Goal: Find specific page/section: Find specific page/section

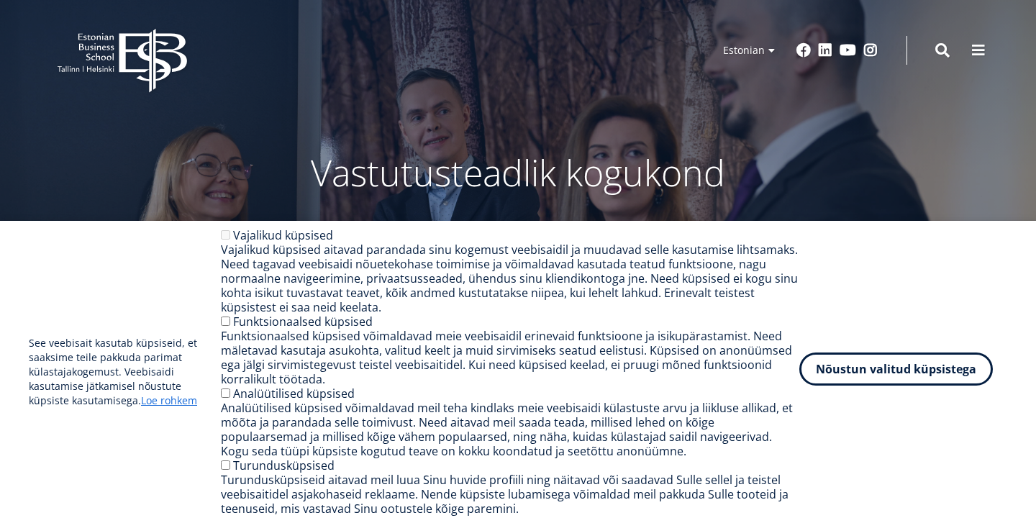
click at [926, 370] on button "Nõustun valitud küpsistega" at bounding box center [895, 368] width 193 height 33
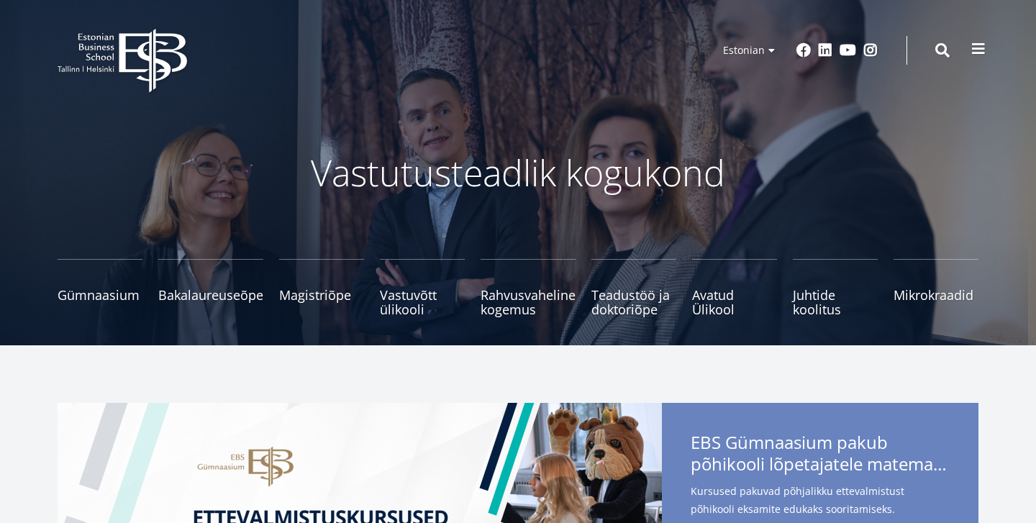
click at [979, 58] on button at bounding box center [978, 49] width 29 height 29
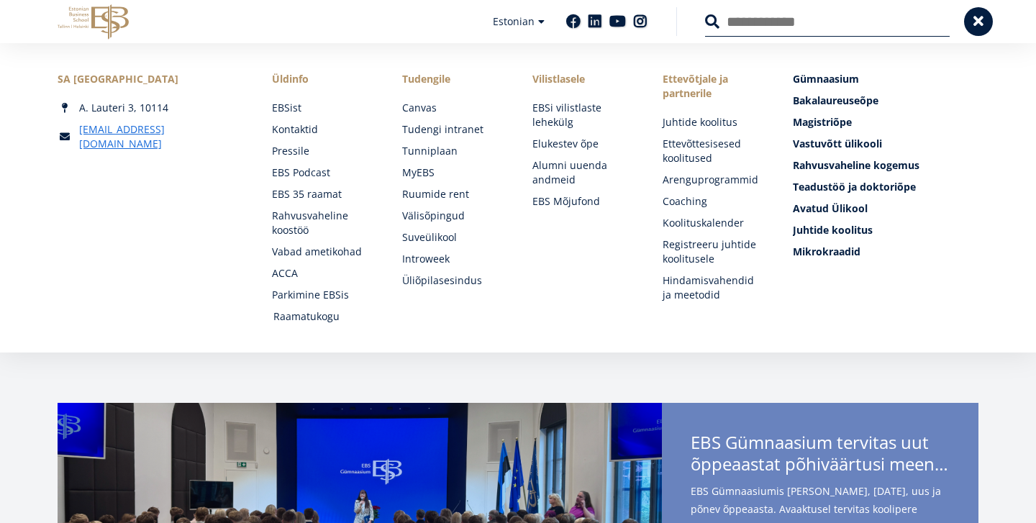
click at [334, 321] on link "Raamatukogu" at bounding box center [323, 316] width 101 height 14
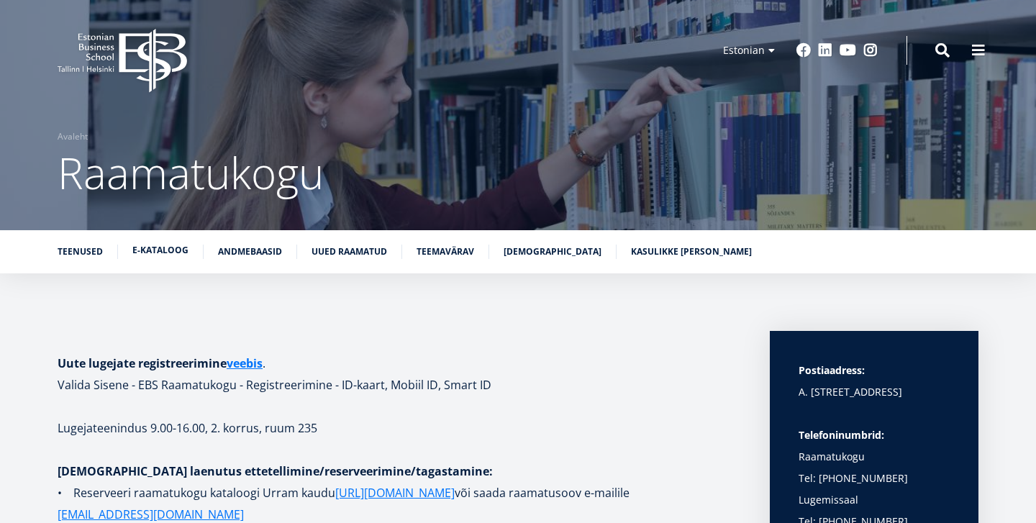
click at [160, 250] on link "E-kataloog" at bounding box center [160, 250] width 56 height 14
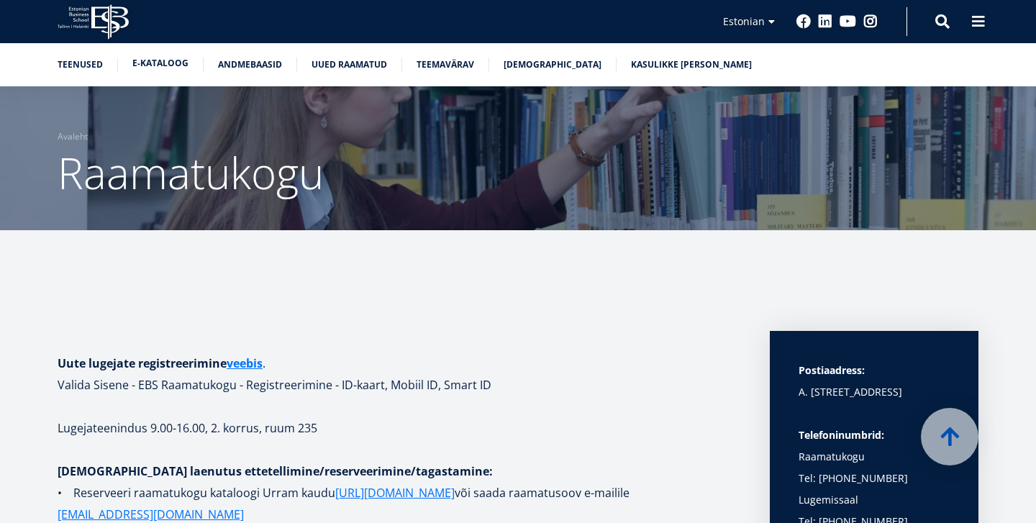
scroll to position [2287, 0]
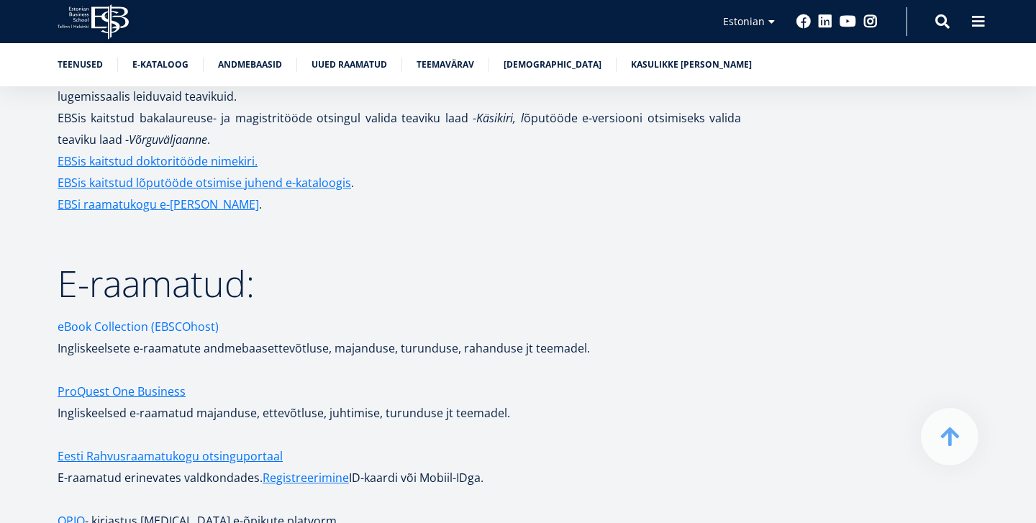
click at [126, 316] on link "eBook Collection (EBSCOhost)" at bounding box center [138, 327] width 161 height 22
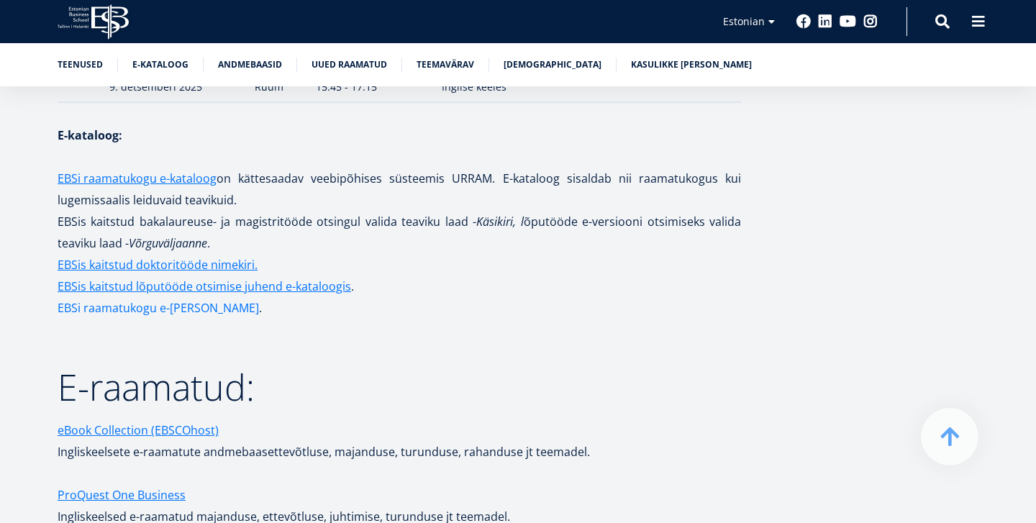
scroll to position [2147, 0]
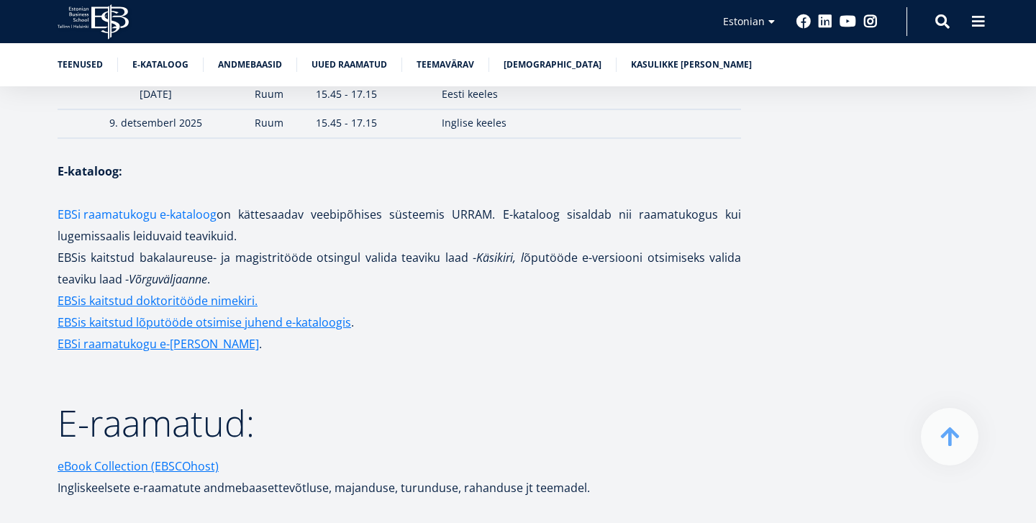
click at [171, 204] on link "EBSi raamatukogu e-kataloog" at bounding box center [137, 215] width 159 height 22
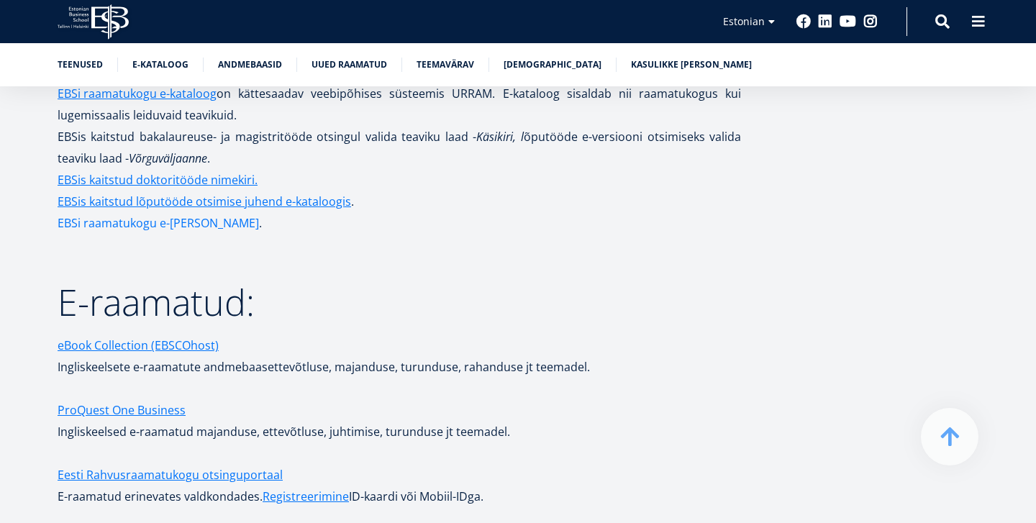
scroll to position [2270, 0]
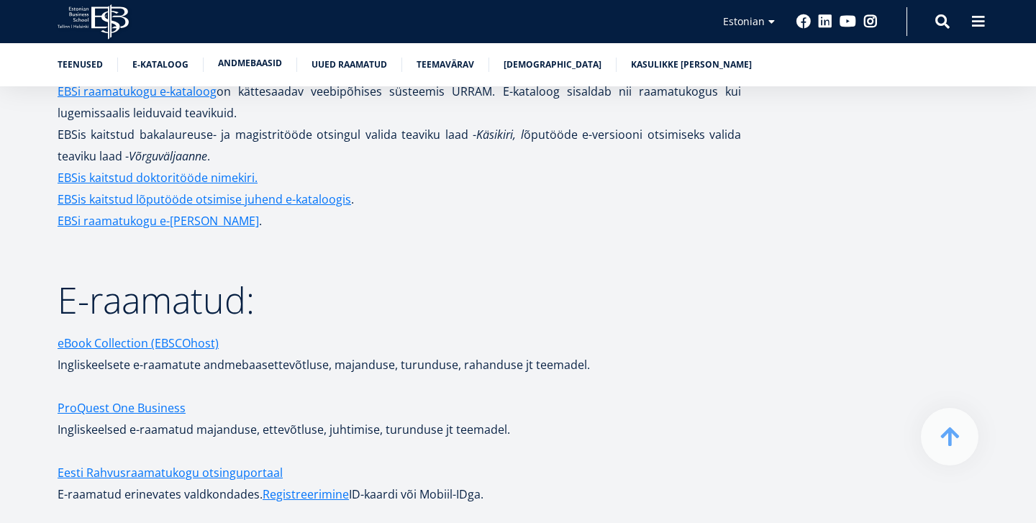
click at [255, 61] on link "Andmebaasid" at bounding box center [250, 63] width 64 height 14
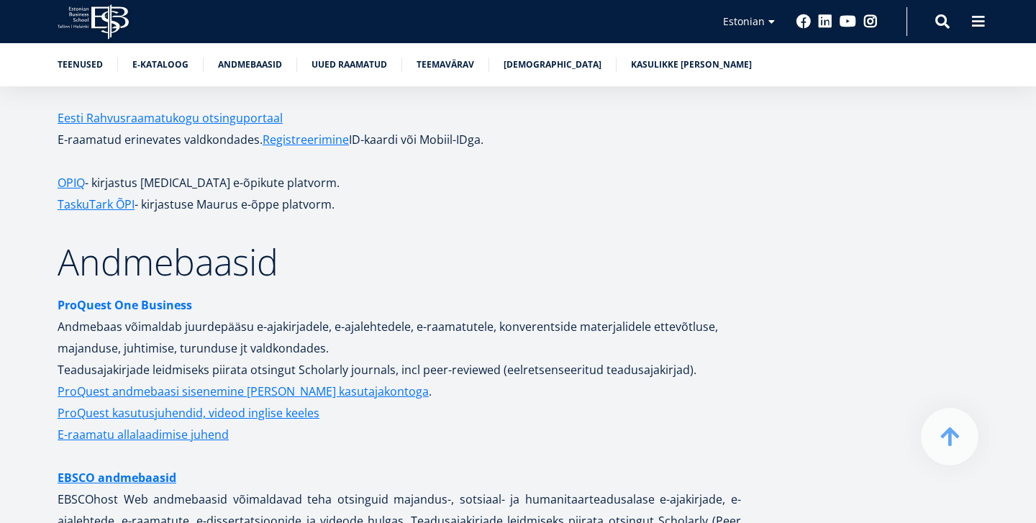
click at [145, 297] on strong "ProQuest One Business" at bounding box center [125, 305] width 134 height 16
